Goal: Task Accomplishment & Management: Use online tool/utility

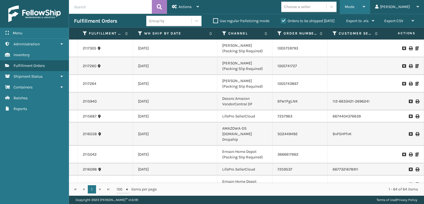
click at [355, 8] on span "Mode" at bounding box center [350, 6] width 10 height 5
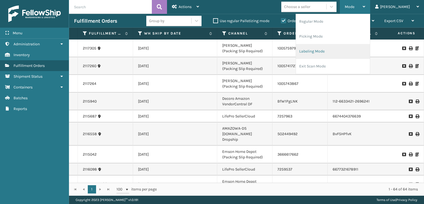
click at [349, 51] on li "Labeling Mode" at bounding box center [333, 51] width 74 height 15
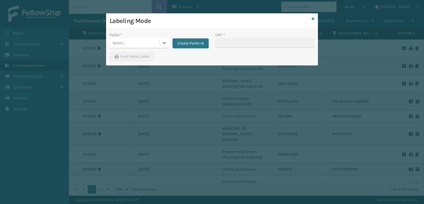
click at [154, 44] on div "Select..." at bounding box center [134, 42] width 49 height 9
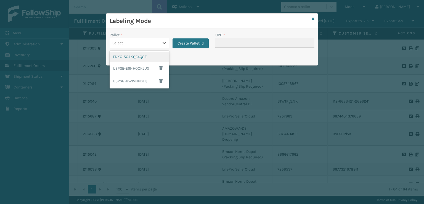
click at [145, 56] on div "FDXG-5GAKQF4Q8E" at bounding box center [140, 57] width 60 height 10
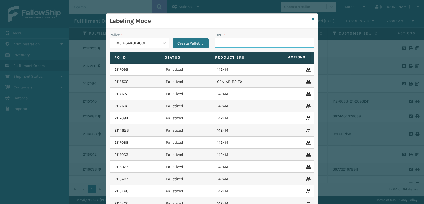
click at [246, 43] on input "UPC *" at bounding box center [264, 43] width 99 height 10
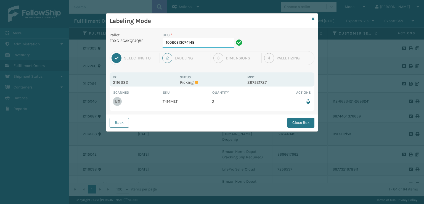
click at [198, 44] on input "10080313074148" at bounding box center [199, 43] width 72 height 10
click at [300, 128] on div "Back Close Box" at bounding box center [212, 122] width 212 height 17
click at [296, 123] on button "Close Box" at bounding box center [300, 123] width 27 height 10
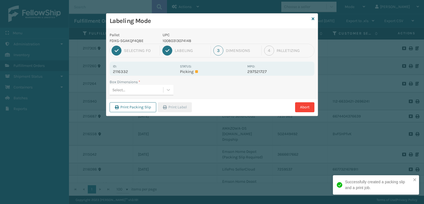
click at [141, 92] on div "Select..." at bounding box center [137, 89] width 54 height 9
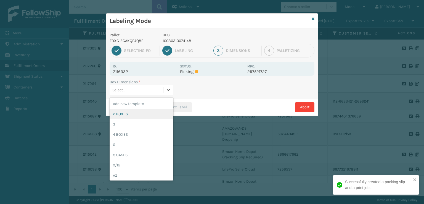
click at [131, 111] on div "2 BOXES" at bounding box center [142, 114] width 64 height 10
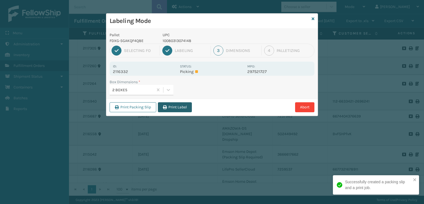
click at [176, 104] on button "Print Label" at bounding box center [175, 107] width 34 height 10
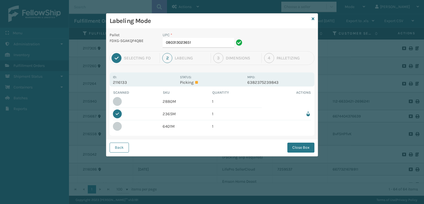
click at [315, 17] on div "Labeling Mode" at bounding box center [212, 21] width 212 height 15
click at [311, 20] on div "Labeling Mode Pallet FDXG-5GAKQF4Q8E UPC * 080313023651 1 Selecting FO 2 Labeli…" at bounding box center [212, 84] width 212 height 143
click at [313, 19] on icon at bounding box center [313, 19] width 3 height 4
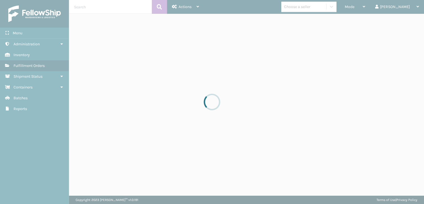
click at [376, 5] on div at bounding box center [212, 102] width 424 height 204
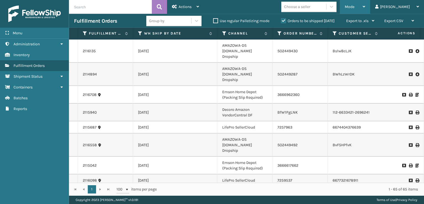
click at [355, 7] on span "Mode" at bounding box center [350, 6] width 10 height 5
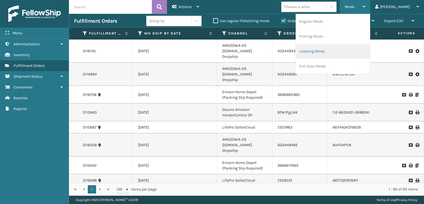
click at [335, 53] on li "Labeling Mode" at bounding box center [333, 51] width 74 height 15
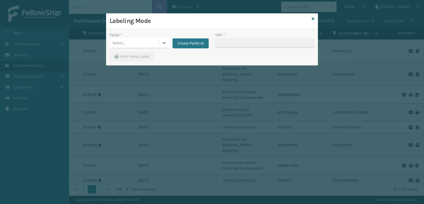
click at [156, 43] on div "Select..." at bounding box center [134, 42] width 49 height 9
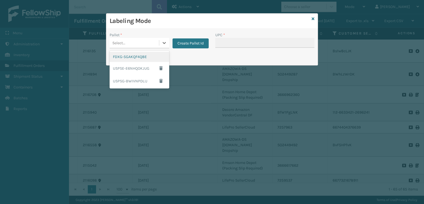
drag, startPoint x: 144, startPoint y: 56, endPoint x: 147, endPoint y: 54, distance: 3.0
click at [147, 54] on div "FDXG-5GAKQF4Q8E" at bounding box center [140, 57] width 60 height 10
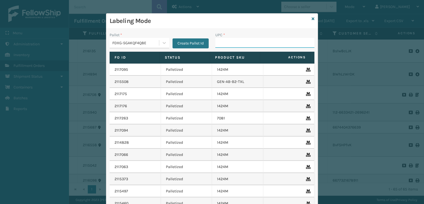
click at [229, 44] on input "UPC *" at bounding box center [264, 43] width 99 height 10
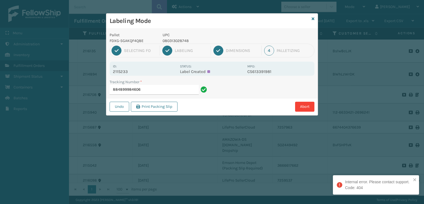
type input "884899984606"
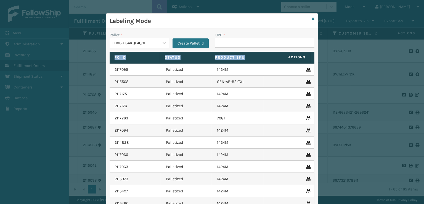
click at [286, 52] on div "Pallet * FDXG-5GAKQF4Q8E Create Pallet Id UPC * Fo Id Status Product SKU Action…" at bounding box center [212, 134] width 212 height 211
click at [235, 40] on input "UPC *" at bounding box center [264, 43] width 99 height 10
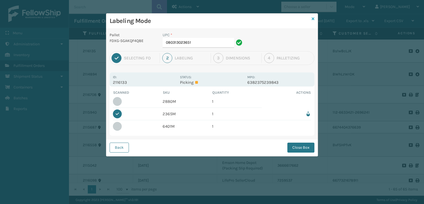
click at [312, 19] on icon at bounding box center [313, 19] width 3 height 4
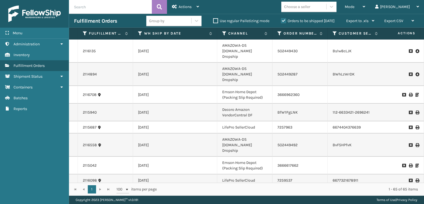
click at [108, 10] on input "text" at bounding box center [110, 7] width 83 height 14
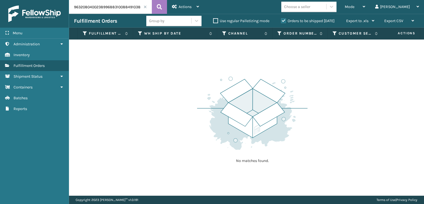
drag, startPoint x: 113, startPoint y: 9, endPoint x: 17, endPoint y: 23, distance: 96.9
click at [17, 0] on div "Menu Administration Inventory Fulfillment Orders Shipment Status Containers Bat…" at bounding box center [212, 0] width 424 height 0
type input "884910388647"
click at [162, 6] on icon at bounding box center [159, 7] width 5 height 8
click at [282, 20] on label "Orders to be shipped [DATE]" at bounding box center [308, 21] width 54 height 5
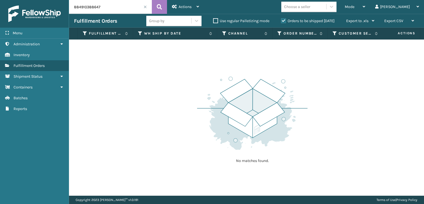
click at [281, 20] on input "Orders to be shipped [DATE]" at bounding box center [281, 20] width 0 height 4
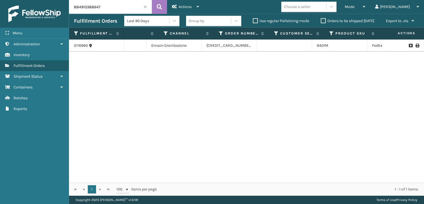
scroll to position [0, 71]
click at [145, 7] on span at bounding box center [145, 6] width 3 height 3
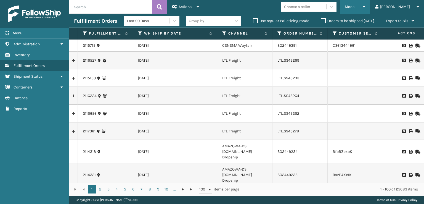
click at [368, 6] on div "Mode Regular Mode Picking Mode Labeling Mode Exit Scan Mode" at bounding box center [355, 7] width 30 height 14
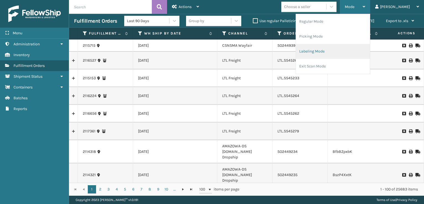
click at [326, 48] on li "Labeling Mode" at bounding box center [333, 51] width 74 height 15
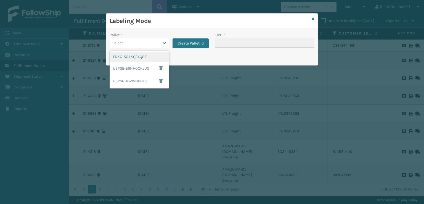
click at [125, 42] on div "Select..." at bounding box center [134, 42] width 49 height 9
drag, startPoint x: 126, startPoint y: 57, endPoint x: 203, endPoint y: 41, distance: 78.5
click at [137, 54] on div "FDXG-5GAKQF4Q8E" at bounding box center [140, 57] width 60 height 10
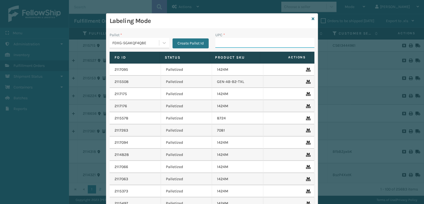
click at [235, 42] on input "UPC *" at bounding box center [264, 43] width 99 height 10
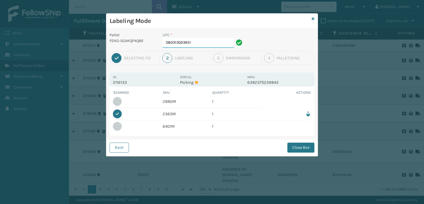
click at [211, 41] on input "080313023651" at bounding box center [199, 43] width 72 height 10
type input "0"
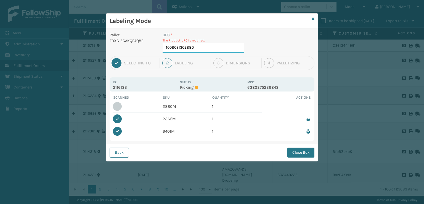
type input "10080313028806"
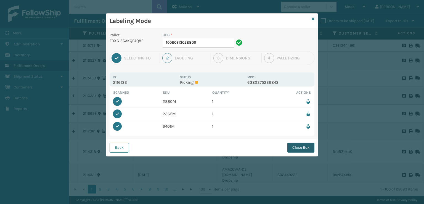
click at [295, 149] on button "Close Box" at bounding box center [300, 147] width 27 height 10
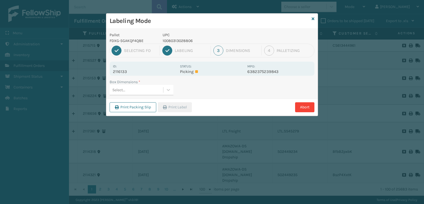
click at [123, 89] on div "Select..." at bounding box center [118, 90] width 13 height 6
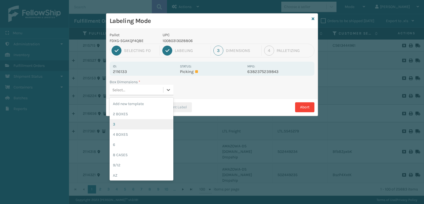
click at [116, 126] on div "3" at bounding box center [142, 124] width 64 height 10
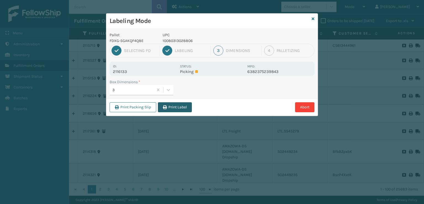
click at [180, 106] on button "Print Label" at bounding box center [175, 107] width 34 height 10
